Goal: Task Accomplishment & Management: Complete application form

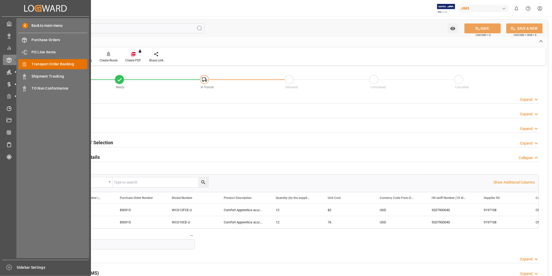
click at [46, 60] on div "Transport Order Booking Transport Order Booking" at bounding box center [52, 64] width 69 height 10
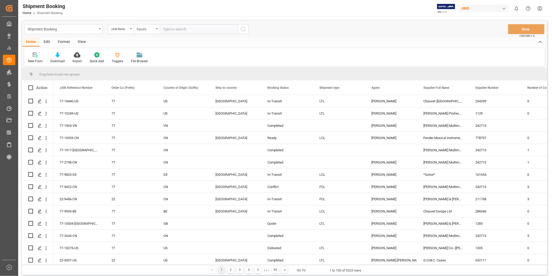
click at [176, 29] on input "text" at bounding box center [199, 29] width 78 height 10
type input "22-9243-CN"
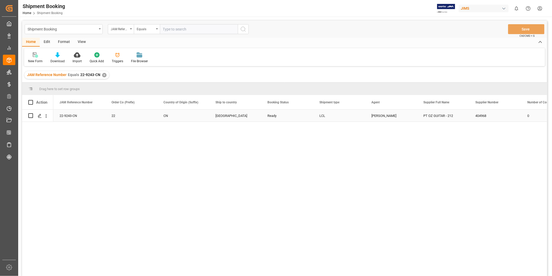
click at [69, 114] on div "22-9243-CN" at bounding box center [79, 115] width 52 height 12
click at [38, 116] on polygon "Press SPACE to select this row." at bounding box center [39, 115] width 3 height 3
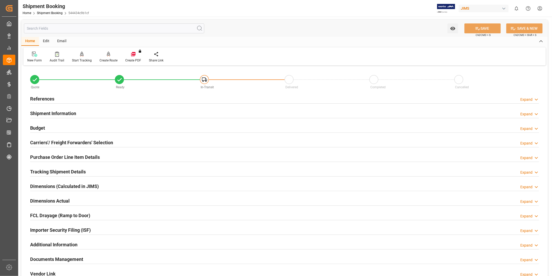
scroll to position [115, 0]
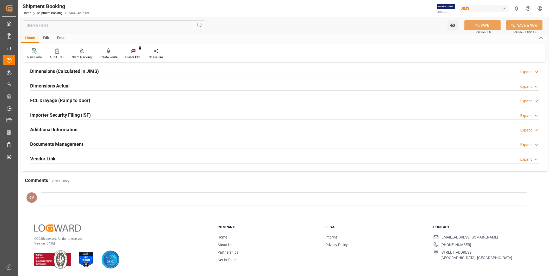
click at [188, 145] on div "Documents Management Expand" at bounding box center [284, 144] width 509 height 10
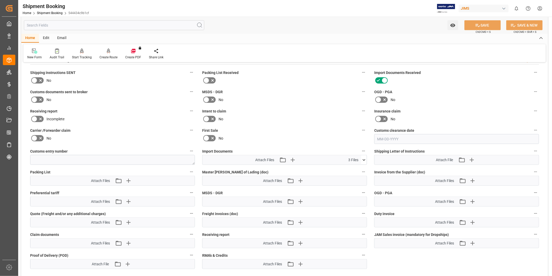
scroll to position [259, 0]
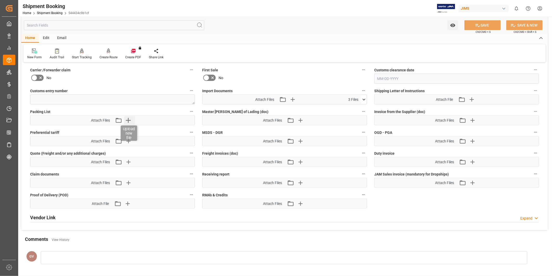
click at [130, 120] on icon "button" at bounding box center [128, 120] width 8 height 8
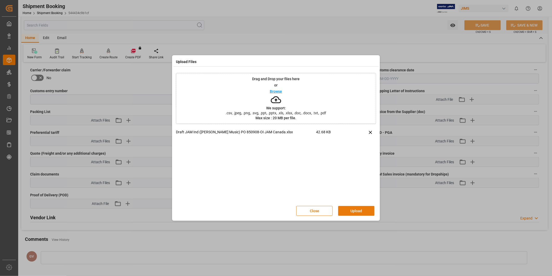
click at [358, 207] on button "Upload" at bounding box center [356, 211] width 36 height 10
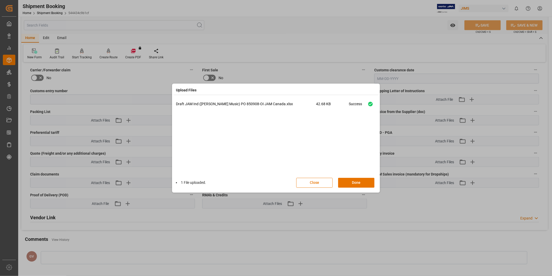
drag, startPoint x: 362, startPoint y: 179, endPoint x: 421, endPoint y: 123, distance: 81.5
click at [362, 179] on button "Done" at bounding box center [356, 183] width 36 height 10
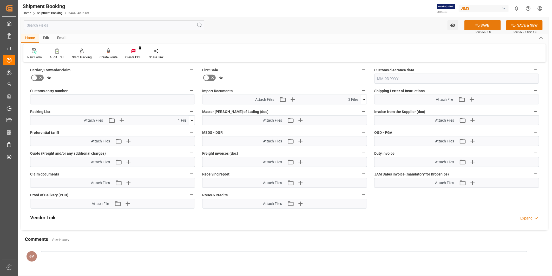
click at [487, 25] on button "SAVE" at bounding box center [483, 25] width 36 height 10
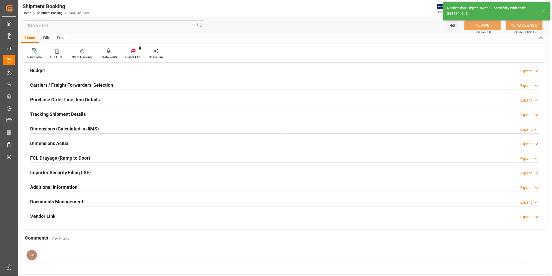
scroll to position [0, 0]
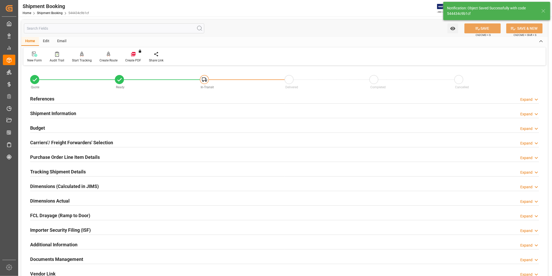
click at [65, 171] on h2 "Tracking Shipment Details" at bounding box center [58, 171] width 56 height 7
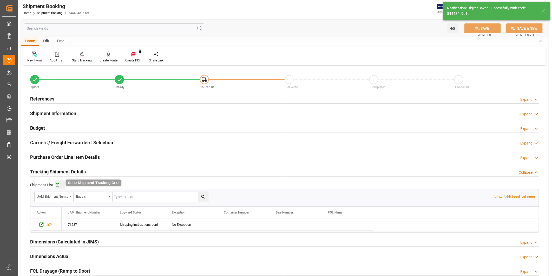
click at [58, 185] on icon "button" at bounding box center [57, 185] width 4 height 4
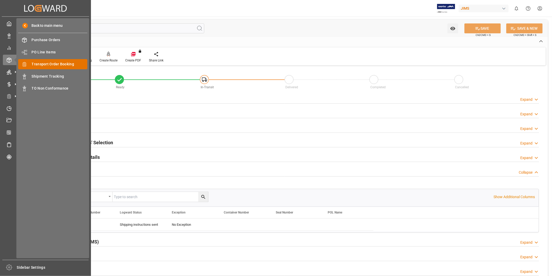
click at [49, 63] on span "Transport Order Booking" at bounding box center [60, 63] width 56 height 5
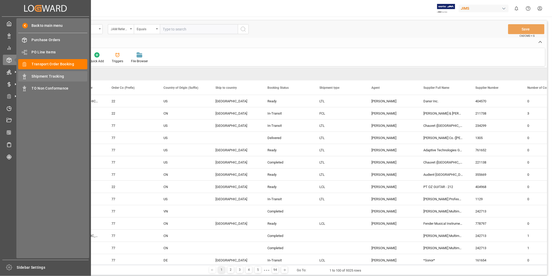
click at [49, 73] on div "Shipment Tracking Shipment Tracking" at bounding box center [52, 76] width 69 height 10
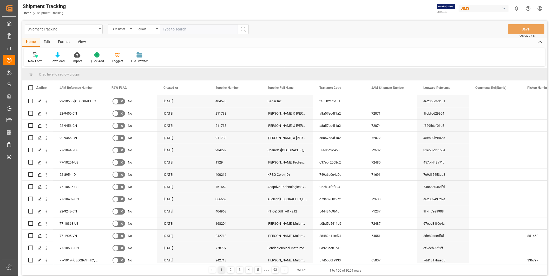
click at [190, 30] on input "text" at bounding box center [199, 29] width 78 height 10
paste input "22-8416-KR"
type input "22-8416-KR"
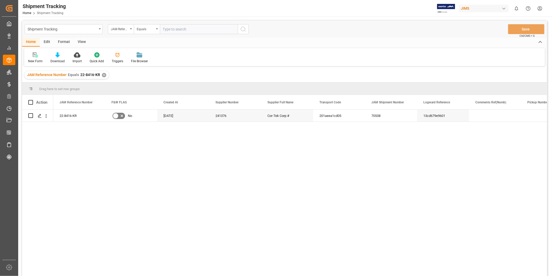
click at [85, 41] on div "View" at bounding box center [82, 42] width 16 height 9
click at [34, 57] on div "Default" at bounding box center [33, 57] width 18 height 11
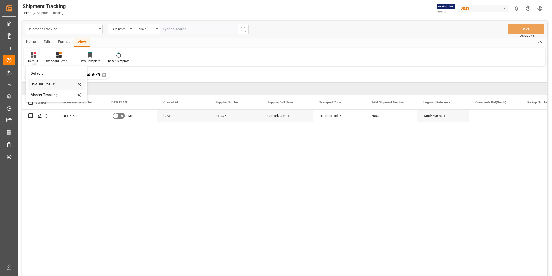
click at [44, 83] on div "USADROPSHIP" at bounding box center [54, 83] width 46 height 5
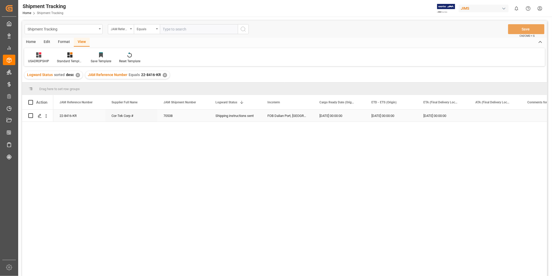
click at [393, 117] on div "[DATE] 00:00:00" at bounding box center [391, 115] width 52 height 12
click at [343, 115] on div "[DATE] 00:00:00" at bounding box center [339, 115] width 52 height 12
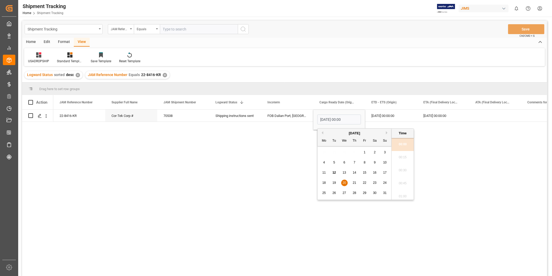
click at [384, 185] on div "24" at bounding box center [385, 183] width 7 height 6
type input "[DATE] 00:00"
click at [392, 115] on div "[DATE] 00:00:00" at bounding box center [391, 115] width 52 height 12
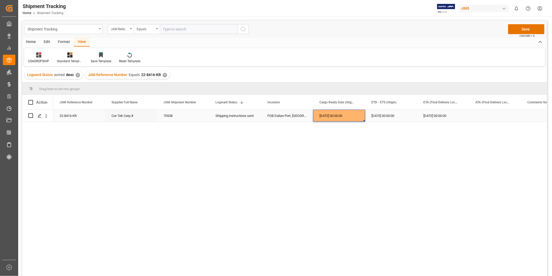
click at [339, 116] on div "[DATE] 00:00:00" at bounding box center [339, 115] width 52 height 12
click at [378, 112] on div "[DATE] 00:00:00" at bounding box center [391, 115] width 52 height 12
click at [422, 113] on div "[DATE] 00:00:00" at bounding box center [443, 115] width 52 height 12
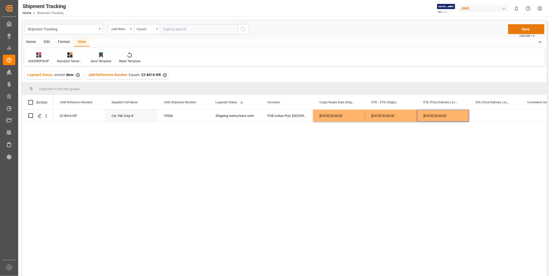
click at [522, 29] on button "Save" at bounding box center [526, 29] width 36 height 10
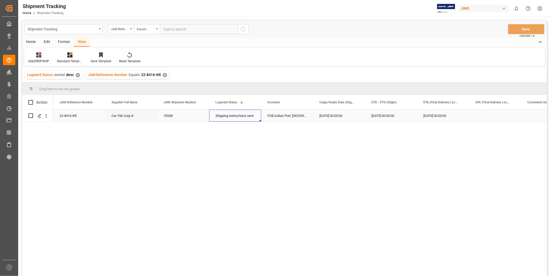
click at [225, 118] on div "Shipping instructions sent" at bounding box center [236, 116] width 40 height 12
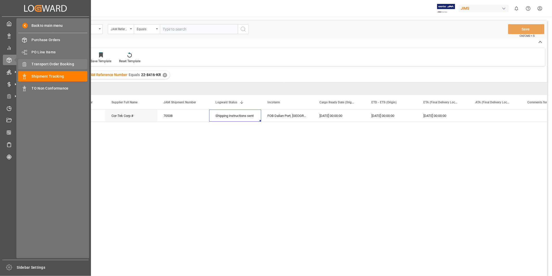
click at [59, 63] on span "Transport Order Booking" at bounding box center [60, 63] width 56 height 5
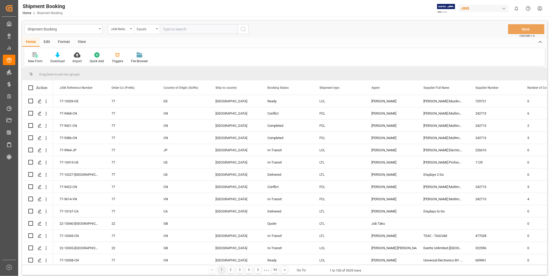
click at [36, 58] on div "New Form" at bounding box center [35, 57] width 22 height 11
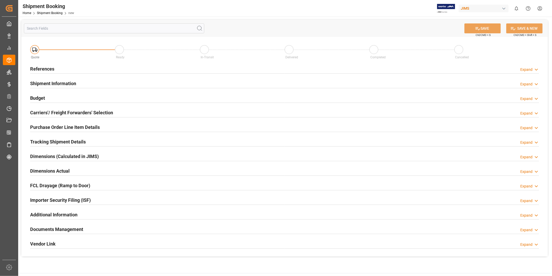
click at [533, 70] on div "Expand" at bounding box center [530, 69] width 19 height 5
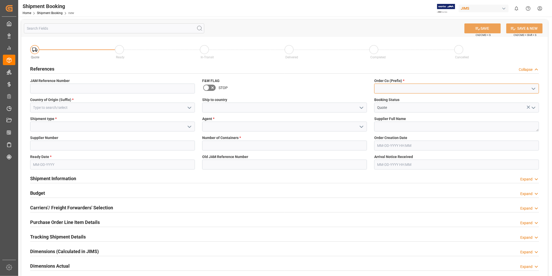
click at [438, 89] on input at bounding box center [456, 88] width 165 height 10
click at [532, 89] on icon "open menu" at bounding box center [534, 89] width 6 height 6
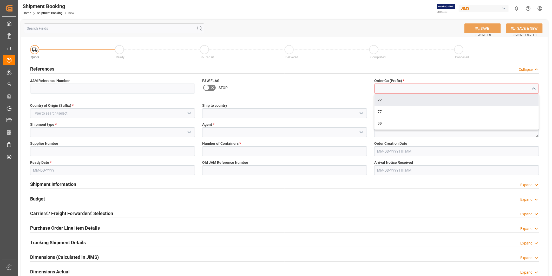
click at [519, 98] on div "22" at bounding box center [457, 100] width 164 height 12
type input "22"
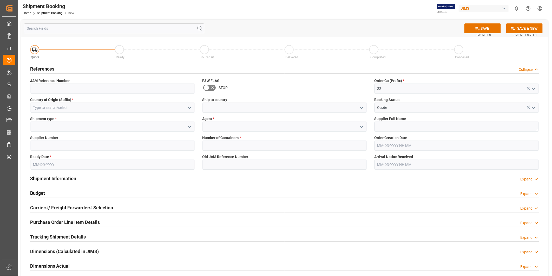
click at [192, 106] on icon "open menu" at bounding box center [189, 108] width 6 height 6
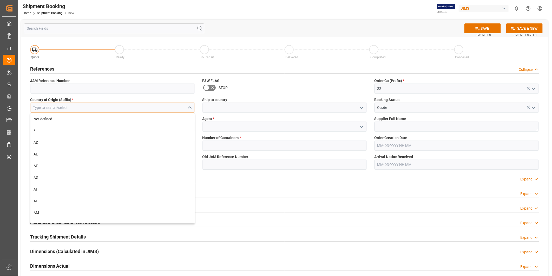
click at [162, 108] on input at bounding box center [112, 107] width 165 height 10
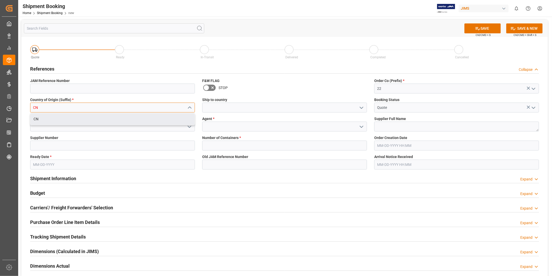
type input "CN"
click at [119, 125] on div "CN" at bounding box center [112, 119] width 165 height 12
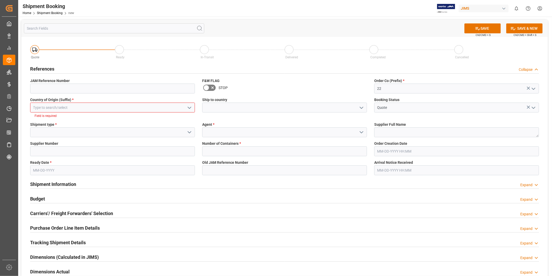
click at [190, 107] on polyline "open menu" at bounding box center [189, 108] width 3 height 2
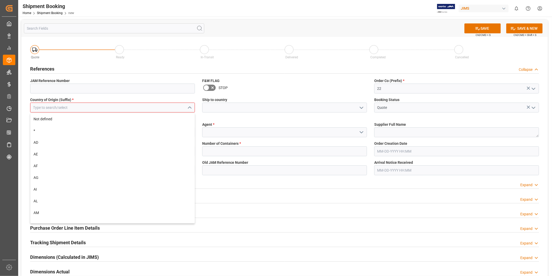
click at [177, 106] on input at bounding box center [112, 107] width 165 height 10
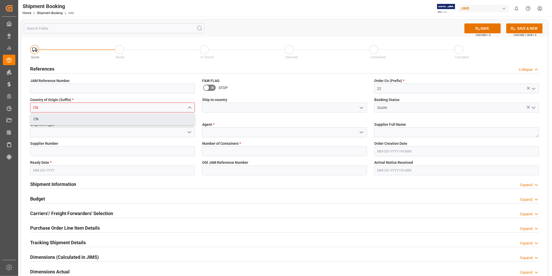
click at [151, 121] on div "CN" at bounding box center [112, 119] width 164 height 12
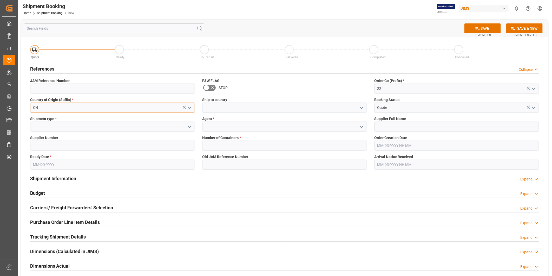
type input "CN"
click at [336, 93] on div "F&W FLAG STOP" at bounding box center [285, 85] width 172 height 19
click at [361, 109] on icon "open menu" at bounding box center [362, 108] width 6 height 6
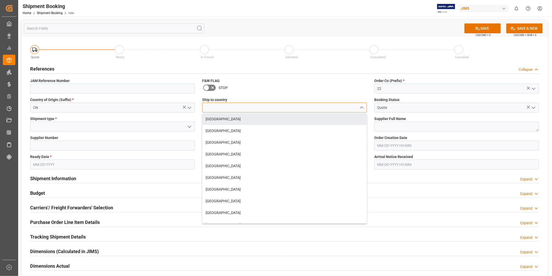
click at [287, 105] on input at bounding box center [284, 107] width 165 height 10
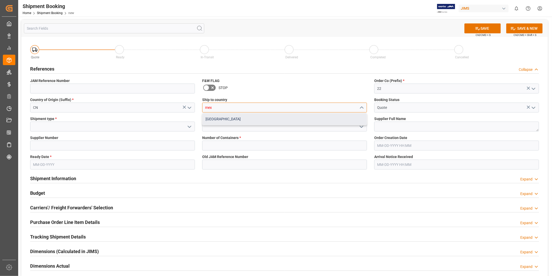
click at [290, 120] on div "[GEOGRAPHIC_DATA]" at bounding box center [285, 119] width 164 height 12
type input "[GEOGRAPHIC_DATA]"
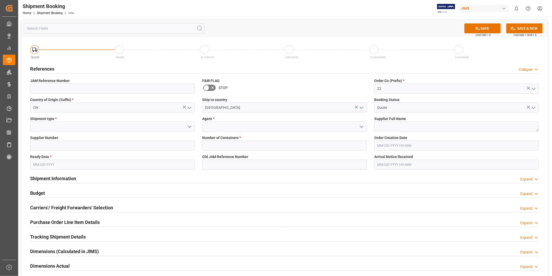
click at [191, 126] on icon "open menu" at bounding box center [189, 127] width 6 height 6
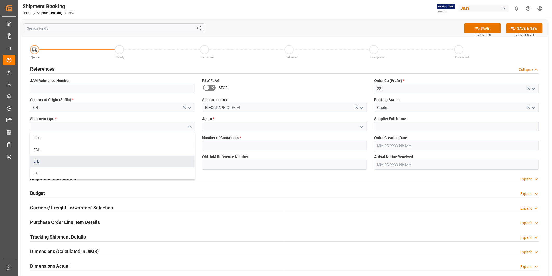
click at [167, 162] on div "LTL" at bounding box center [112, 161] width 164 height 12
type input "LTL"
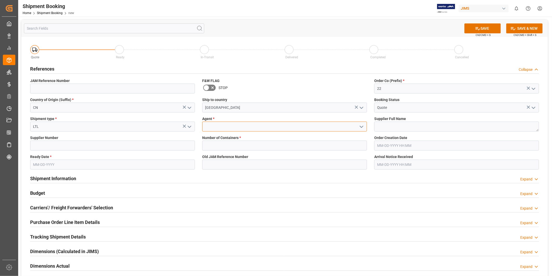
click at [331, 126] on input at bounding box center [284, 126] width 165 height 10
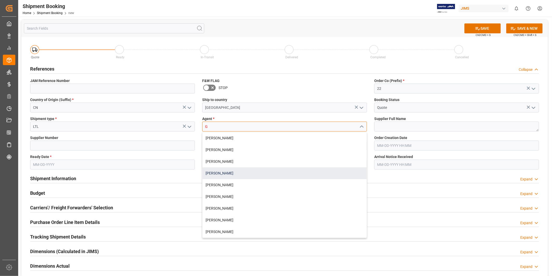
click at [294, 174] on div "[PERSON_NAME]" at bounding box center [285, 173] width 164 height 12
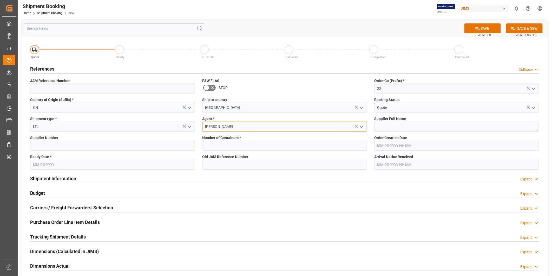
type input "[PERSON_NAME]"
click at [434, 128] on textarea at bounding box center [456, 126] width 165 height 10
click at [412, 128] on textarea at bounding box center [456, 126] width 165 height 10
paste textarea "Sihui Huasheng Musical Instruments Co.-"
click at [462, 127] on textarea "Sihui Huasheng Musical Instruments Co.- ," at bounding box center [456, 126] width 165 height 10
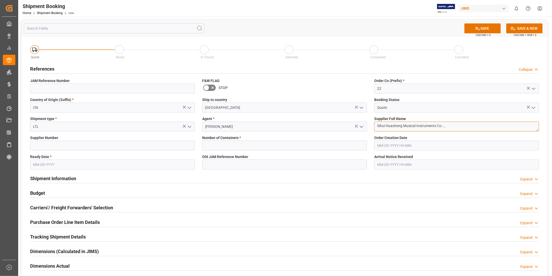
paste textarea "Zunyi Shenqu Musical Instrument Manufacturer"
click at [530, 125] on textarea "Sihui Huasheng Musical Instruments Co.- ,Zunyi Shenqu Musical Instrument Manufa…" at bounding box center [456, 126] width 165 height 10
paste textarea "HK TAIYUAN INTERNATIONAL MUSIC INSTRUMENT"
type textarea "Sihui Huasheng Musical Instruments Co.- ,[PERSON_NAME] Musical Instrument Manuf…"
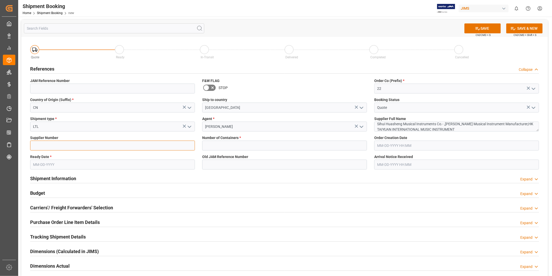
drag, startPoint x: 33, startPoint y: 146, endPoint x: 48, endPoint y: 145, distance: 14.9
click at [33, 146] on input at bounding box center [112, 145] width 165 height 10
paste input "223617"
click at [71, 147] on input "223617," at bounding box center [112, 145] width 165 height 10
paste input "626805"
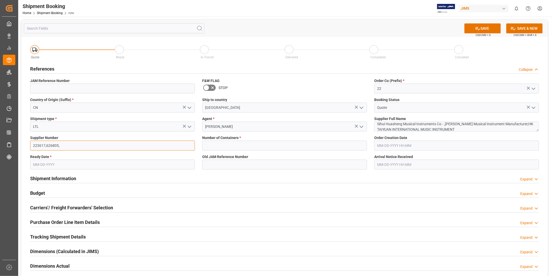
click at [81, 146] on input "223617,626805," at bounding box center [112, 145] width 165 height 10
paste input "204156"
type input "223617,626805,204156"
click at [220, 165] on input at bounding box center [284, 164] width 165 height 10
type input "B"
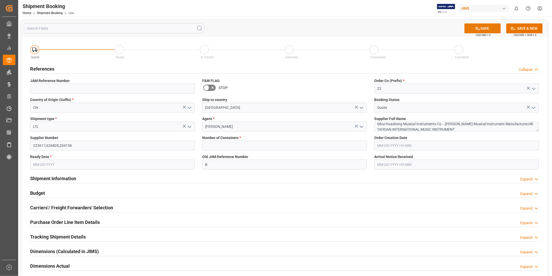
click at [487, 29] on button "SAVE" at bounding box center [483, 28] width 36 height 10
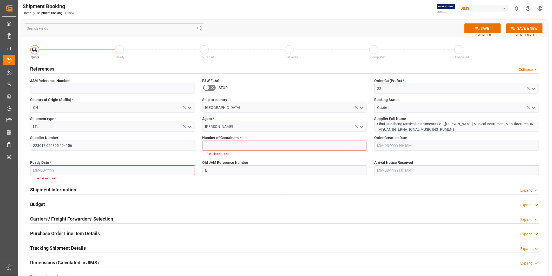
click at [99, 171] on input "text" at bounding box center [112, 170] width 165 height 10
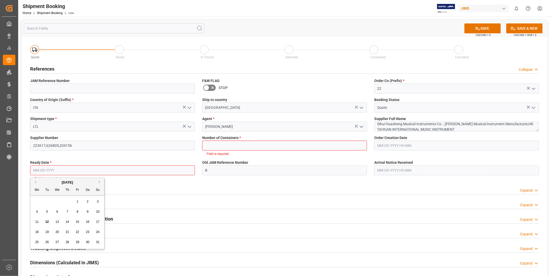
paste input "[DATE]"
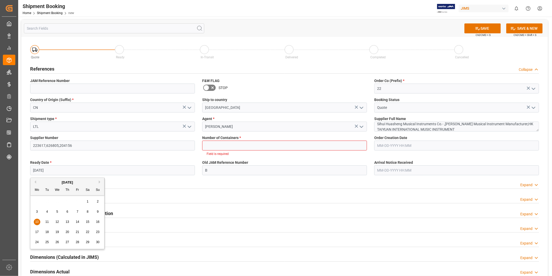
click at [37, 219] on div "10" at bounding box center [37, 222] width 7 height 6
type input "[DATE]"
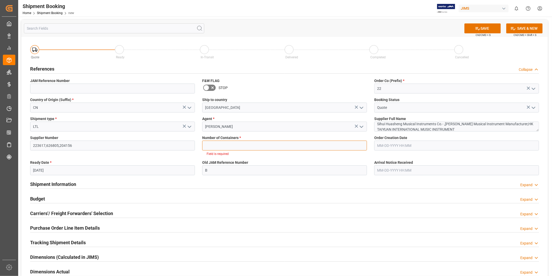
click at [326, 143] on input "text" at bounding box center [284, 145] width 165 height 10
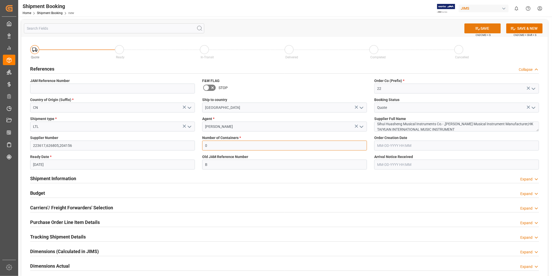
type input "0"
click at [490, 30] on button "SAVE" at bounding box center [483, 28] width 36 height 10
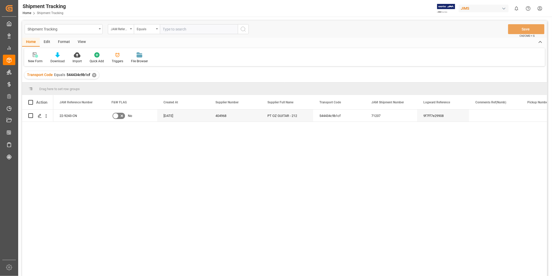
click at [77, 42] on div "View" at bounding box center [82, 42] width 16 height 9
click at [36, 59] on div "Default" at bounding box center [33, 61] width 10 height 5
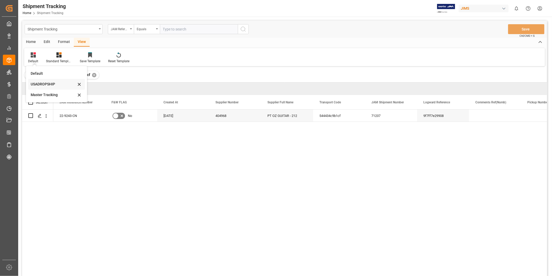
click at [36, 81] on div "USADROPSHIP" at bounding box center [54, 83] width 46 height 5
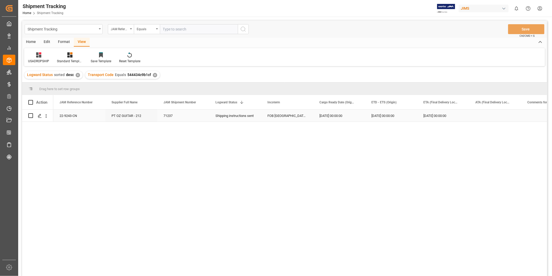
click at [384, 117] on div "[DATE] 00:00:00" at bounding box center [391, 115] width 52 height 12
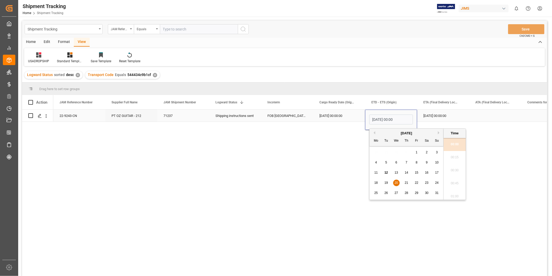
scroll to position [444, 0]
click at [426, 193] on span "30" at bounding box center [426, 193] width 3 height 4
type input "08-30-2025 00:00"
click at [441, 118] on div "[DATE] 00:00:00" at bounding box center [443, 115] width 52 height 12
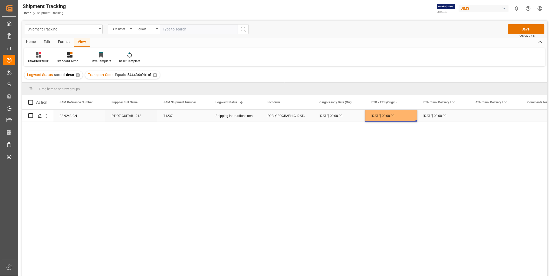
click at [399, 116] on div "08-30-2025 00:00:00" at bounding box center [391, 115] width 52 height 12
click at [427, 115] on div "[DATE] 00:00:00" at bounding box center [443, 115] width 52 height 12
click at [524, 32] on button "Save" at bounding box center [526, 29] width 36 height 10
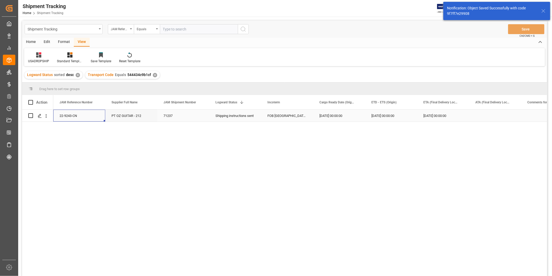
click at [77, 117] on div "22-9243-CN" at bounding box center [79, 115] width 52 height 12
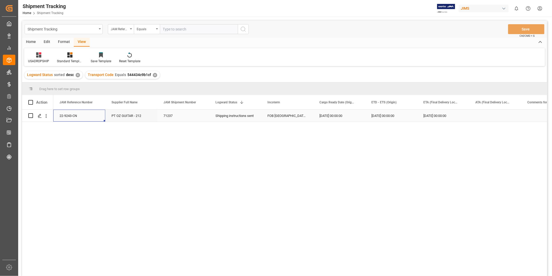
click at [349, 118] on div "[DATE] 00:00:00" at bounding box center [339, 115] width 52 height 12
click at [389, 114] on div "08-30-2025 00:00:00" at bounding box center [391, 115] width 52 height 12
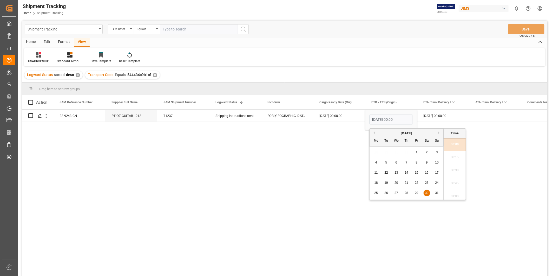
click at [417, 194] on span "29" at bounding box center [416, 193] width 3 height 4
type input "08-29-2025 00:00"
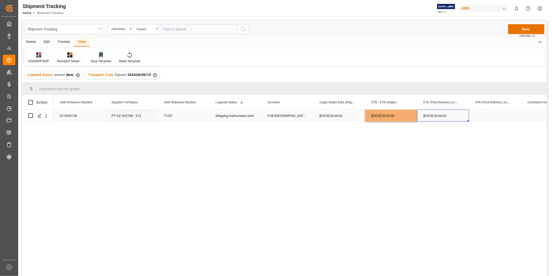
click at [452, 115] on div "08-30-2025 00:00:00" at bounding box center [443, 115] width 52 height 12
click at [401, 117] on div "08-29-2025 00:00:00" at bounding box center [391, 115] width 52 height 12
click at [443, 116] on div "08-30-2025 00:00:00" at bounding box center [443, 115] width 52 height 12
click at [354, 118] on div "[DATE] 00:00:00" at bounding box center [339, 115] width 52 height 12
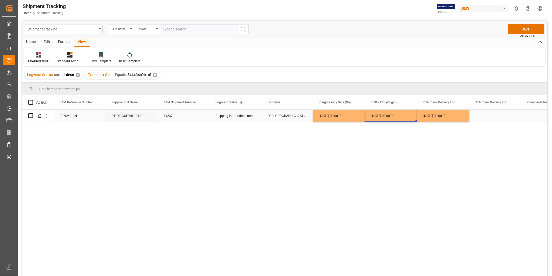
click at [401, 116] on div "08-29-2025 00:00:00" at bounding box center [391, 115] width 52 height 12
click at [527, 29] on button "Save" at bounding box center [526, 29] width 36 height 10
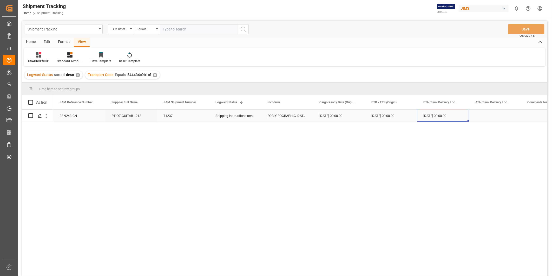
click at [464, 116] on div "08-29-2025 00:00:00" at bounding box center [443, 115] width 52 height 12
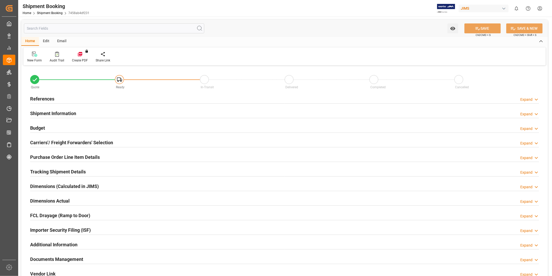
type input "0"
type input "11-10-2025"
click at [535, 102] on icon at bounding box center [536, 99] width 5 height 5
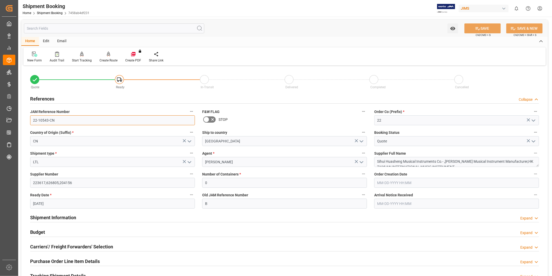
click at [98, 122] on input "22-10543-CN" at bounding box center [112, 120] width 165 height 10
